Goal: Find specific page/section: Find specific page/section

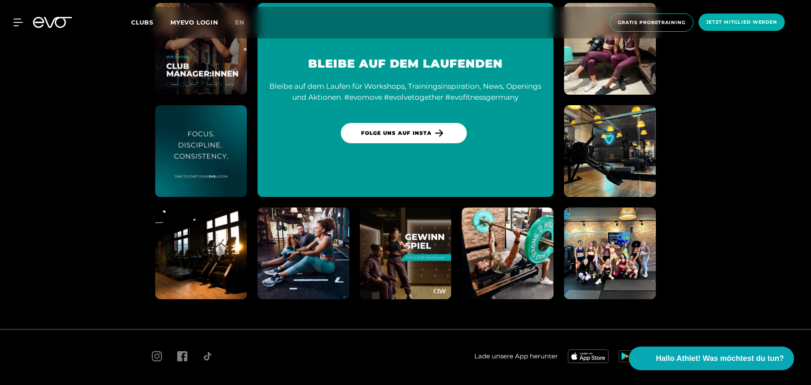
scroll to position [4817, 0]
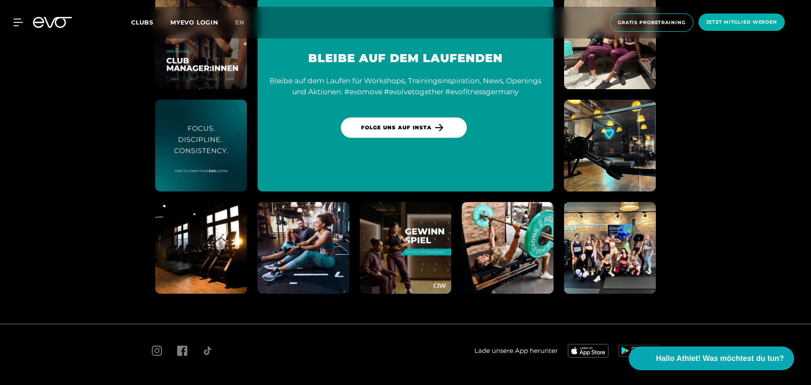
click at [622, 225] on img at bounding box center [610, 248] width 101 height 101
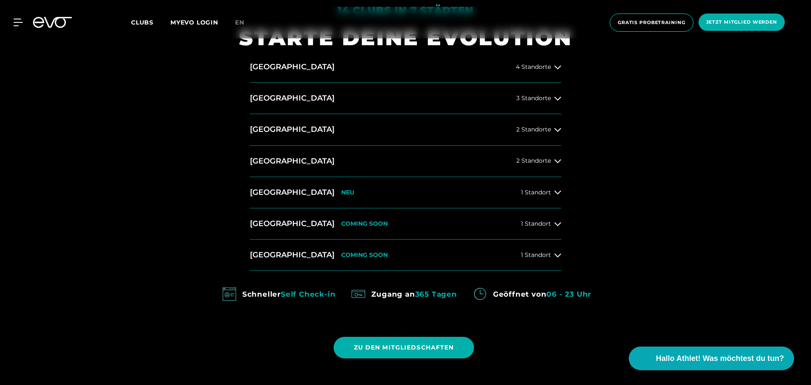
scroll to position [333, 0]
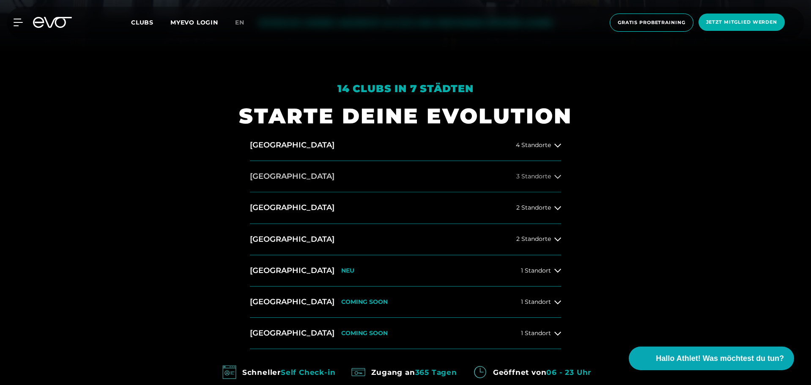
click at [547, 175] on span "3 Standorte" at bounding box center [533, 176] width 35 height 6
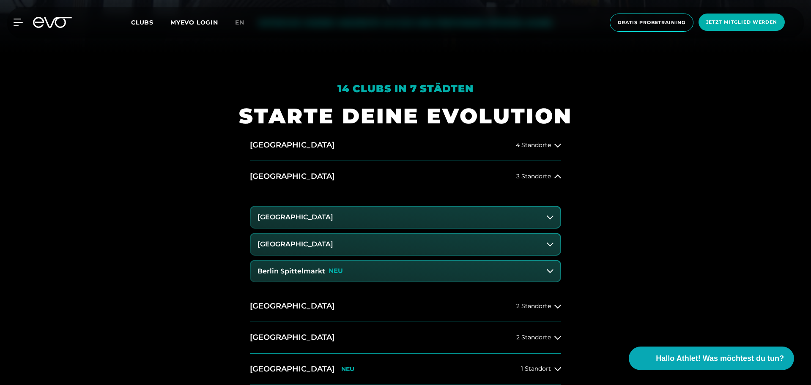
click at [522, 218] on button "[GEOGRAPHIC_DATA]" at bounding box center [406, 217] width 310 height 21
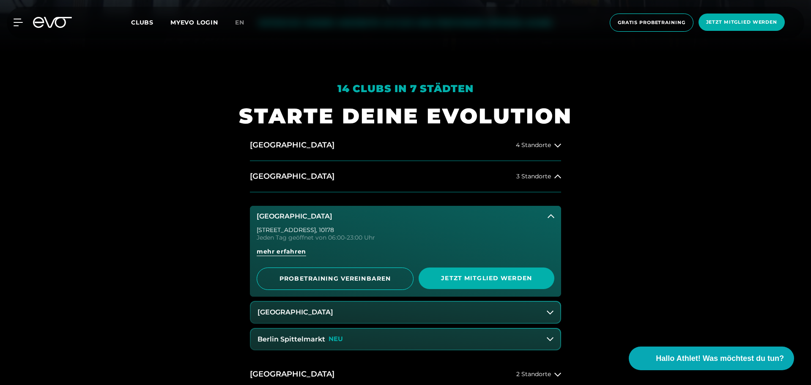
click at [556, 217] on button "[GEOGRAPHIC_DATA]" at bounding box center [405, 216] width 311 height 21
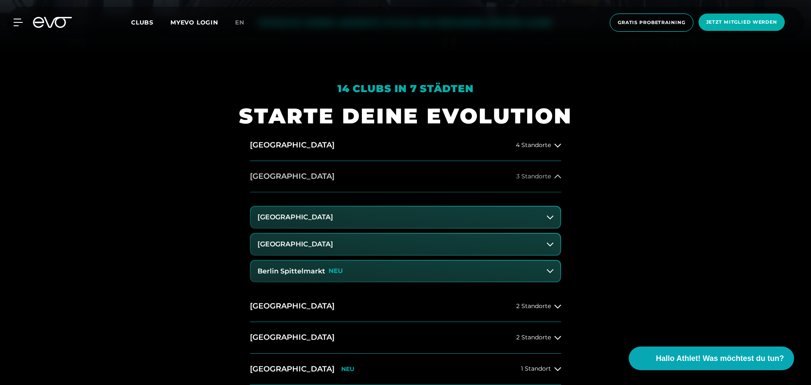
click at [557, 181] on button "[GEOGRAPHIC_DATA] 3 Standorte" at bounding box center [405, 176] width 311 height 31
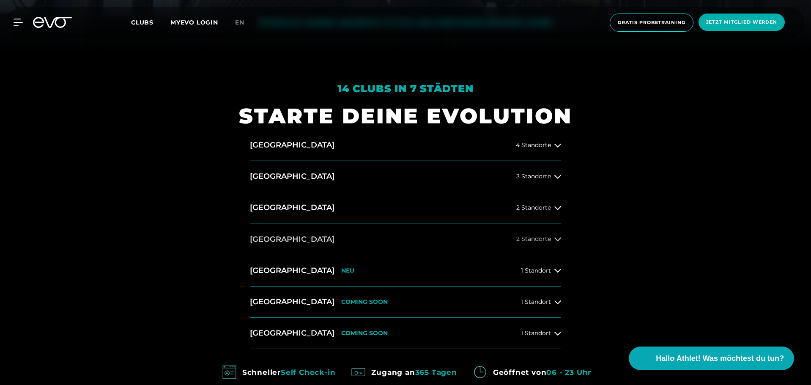
click at [548, 238] on span "2 Standorte" at bounding box center [533, 239] width 35 height 6
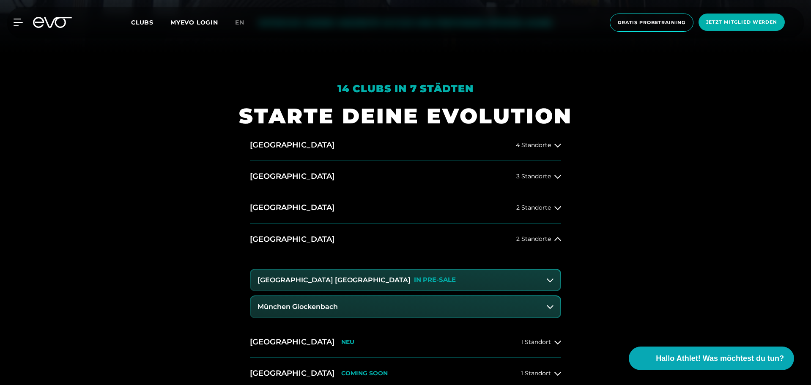
click at [479, 301] on button "München Glockenbach" at bounding box center [406, 307] width 310 height 21
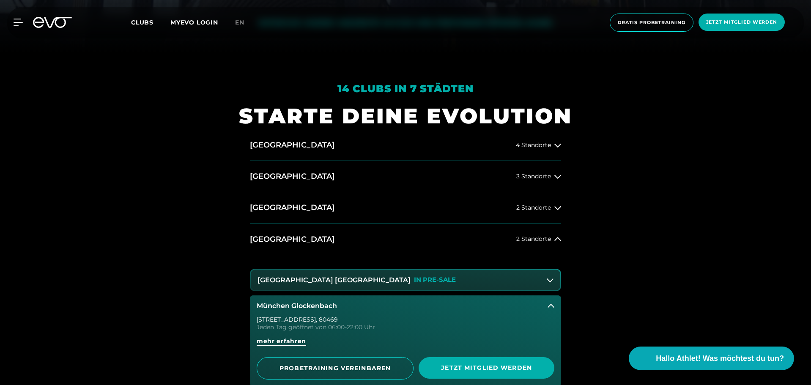
click at [504, 301] on button "München Glockenbach" at bounding box center [405, 306] width 311 height 21
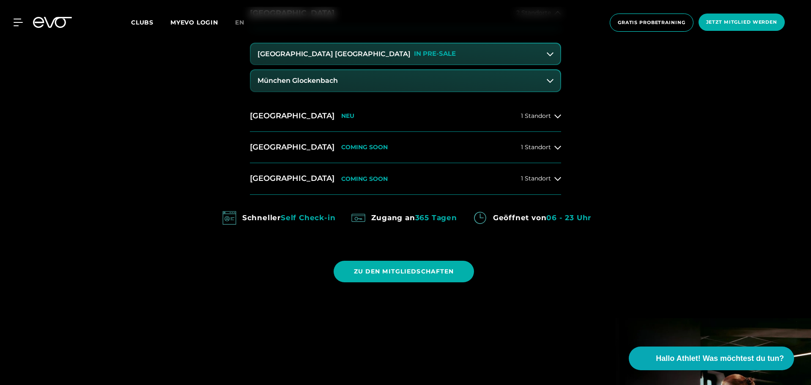
scroll to position [544, 0]
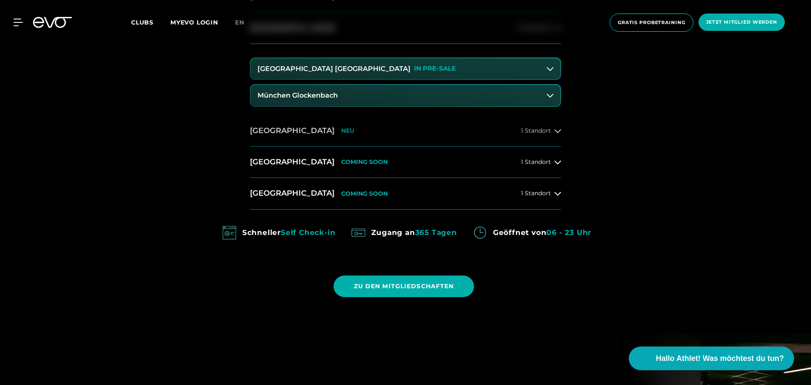
click at [550, 138] on button "[GEOGRAPHIC_DATA] NEU 1 Standort" at bounding box center [405, 130] width 311 height 31
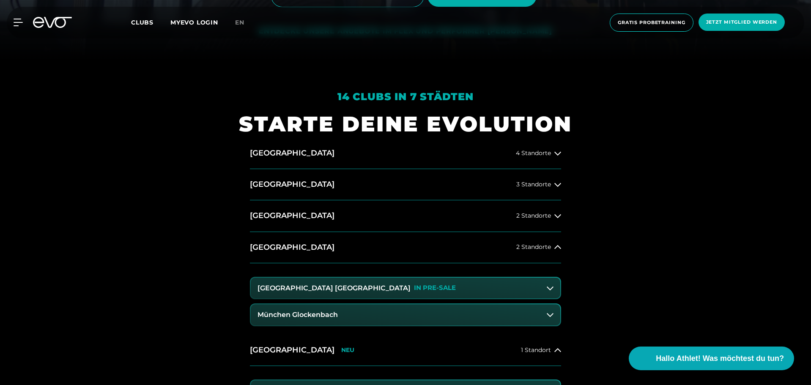
scroll to position [291, 0]
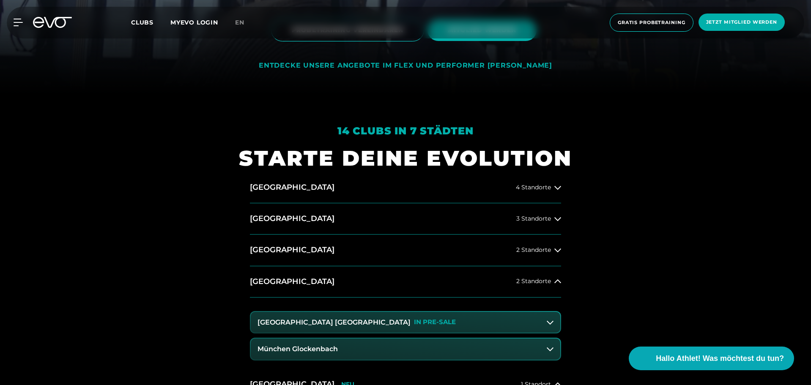
click at [619, 164] on div "14 Clubs in 7 Städten STARTE DEINE EVOLUTION [GEOGRAPHIC_DATA] 4 Standorte [GEO…" at bounding box center [405, 363] width 811 height 537
